Goal: Task Accomplishment & Management: Complete application form

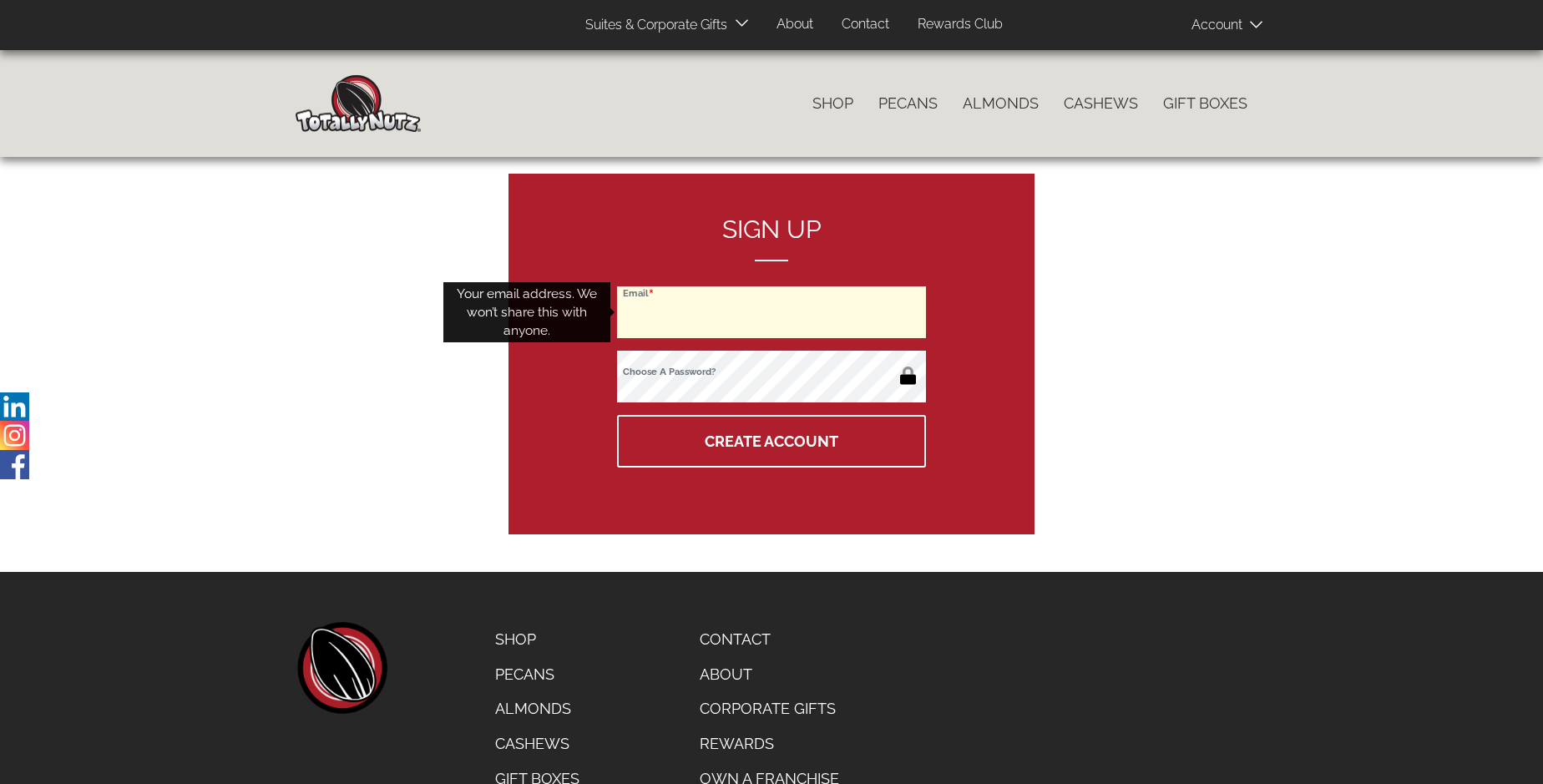
click at [772, 312] on input "Email" at bounding box center [772, 313] width 309 height 52
type input "[EMAIL_ADDRESS][DOMAIN_NAME]"
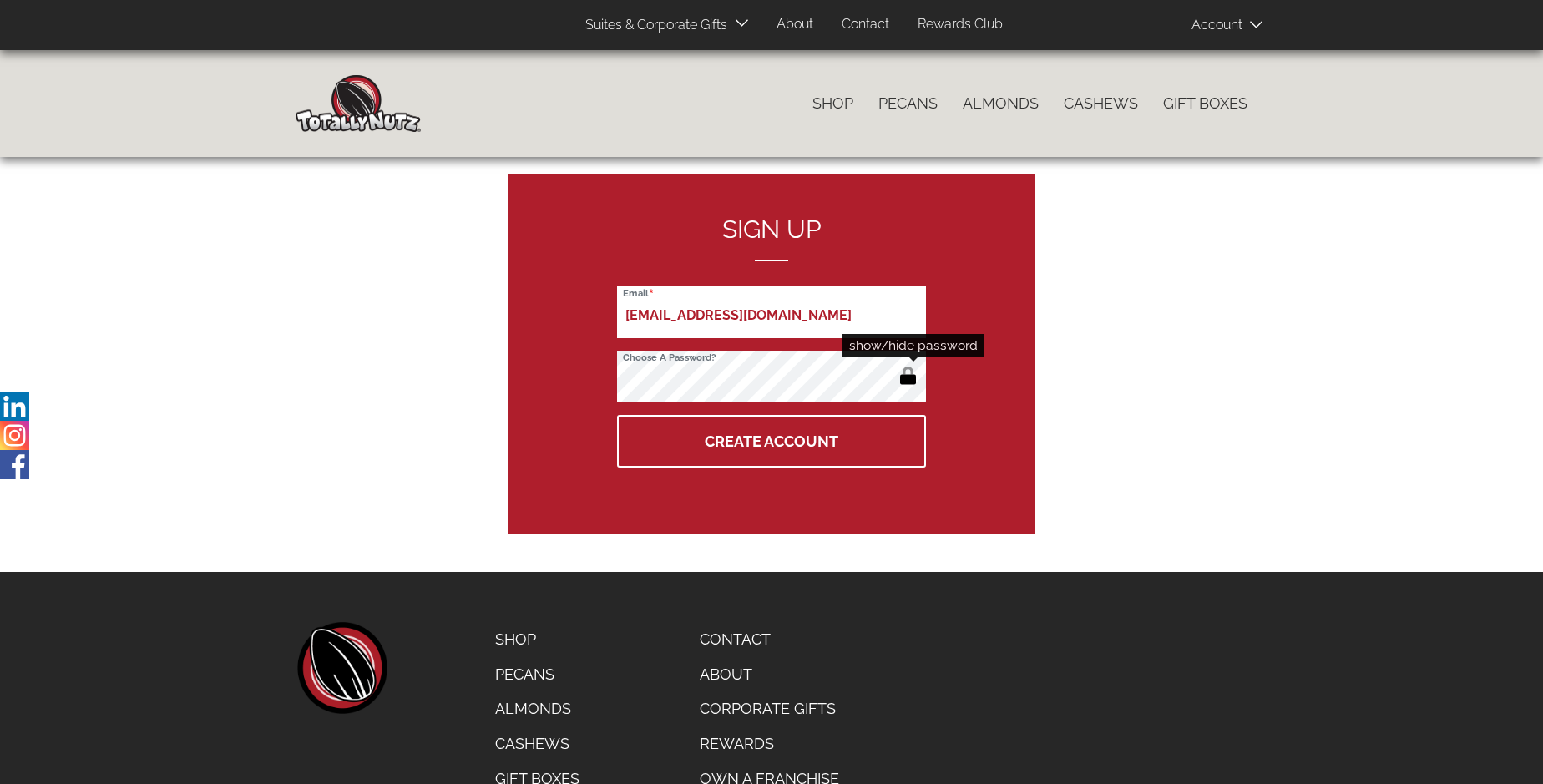
click at [908, 378] on button "button" at bounding box center [908, 378] width 28 height 27
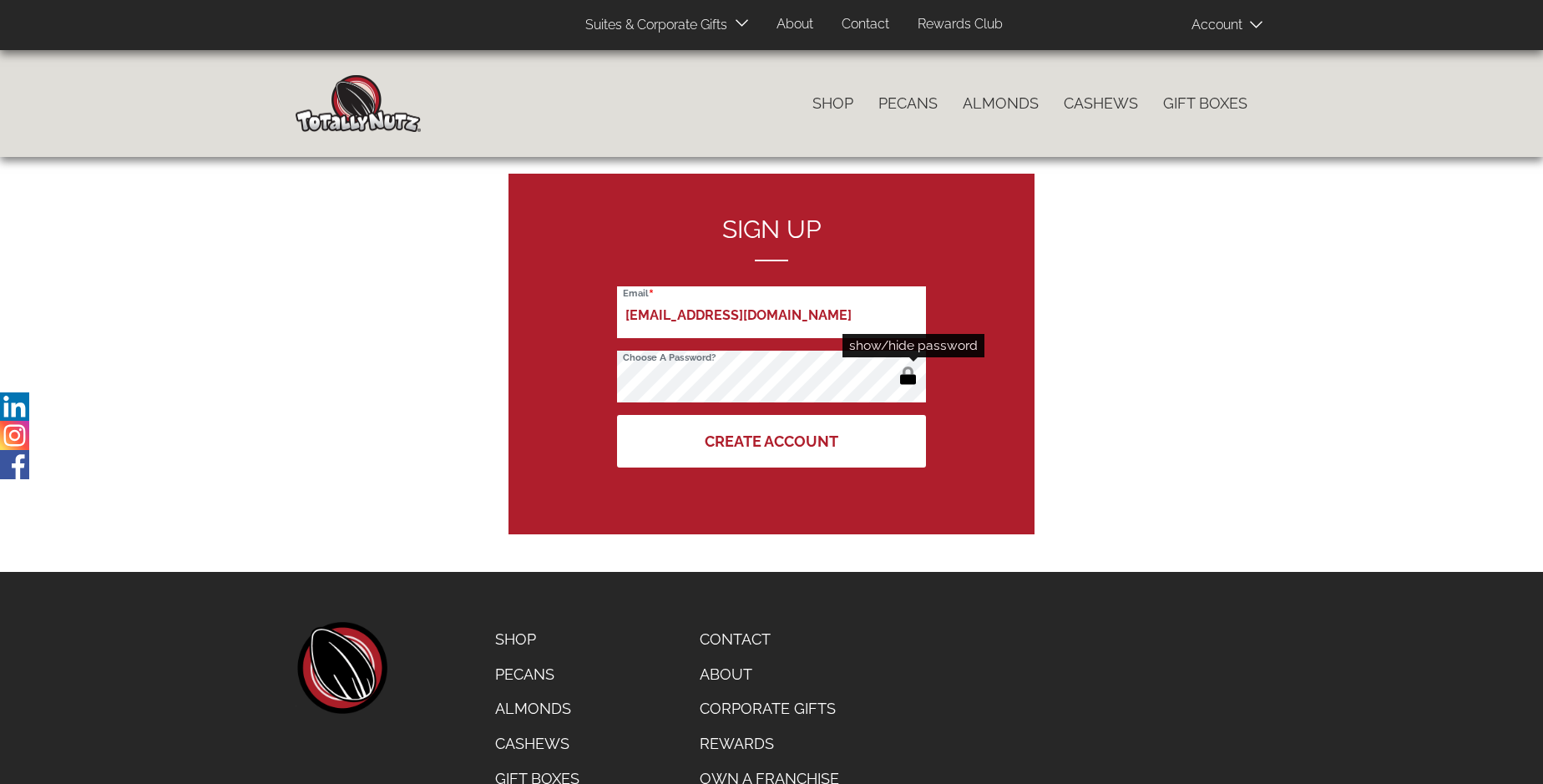
click at [772, 440] on button "Create Account" at bounding box center [772, 441] width 309 height 52
